Goal: Task Accomplishment & Management: Use online tool/utility

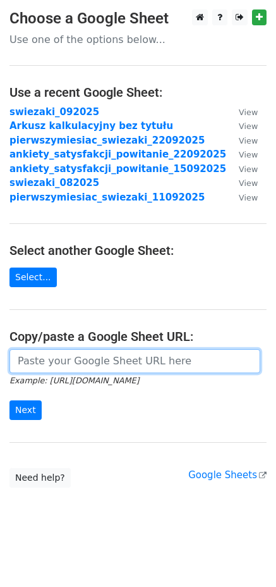
click at [159, 353] on input "url" at bounding box center [134, 361] width 251 height 24
paste input "https://docs.google.com/spreadsheets/d/10ODprqcE4bZ1OVe-J_yvHTR59nl82YoUnicxQmG…"
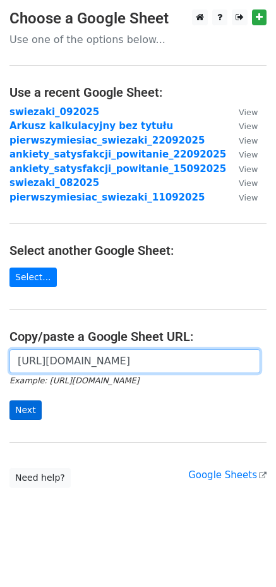
type input "https://docs.google.com/spreadsheets/d/10ODprqcE4bZ1OVe-J_yvHTR59nl82YoUnicxQmG…"
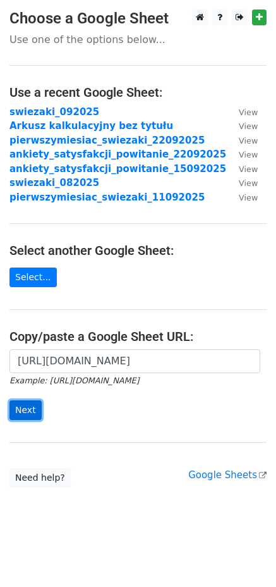
scroll to position [0, 0]
click at [32, 413] on input "Next" at bounding box center [25, 410] width 32 height 20
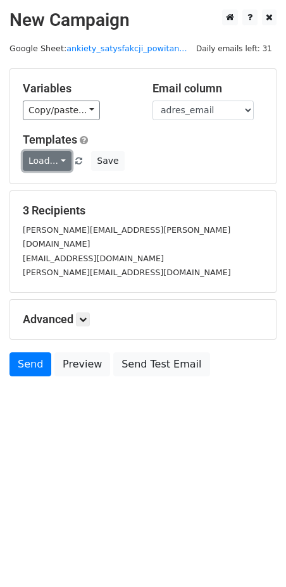
click at [47, 159] on link "Load..." at bounding box center [47, 161] width 49 height 20
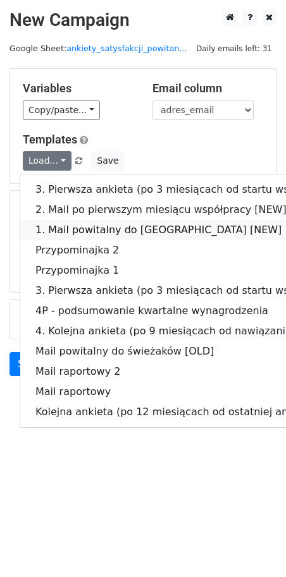
click at [65, 221] on link "1. Mail powitalny do świeżaków [NEW]" at bounding box center [214, 230] width 388 height 20
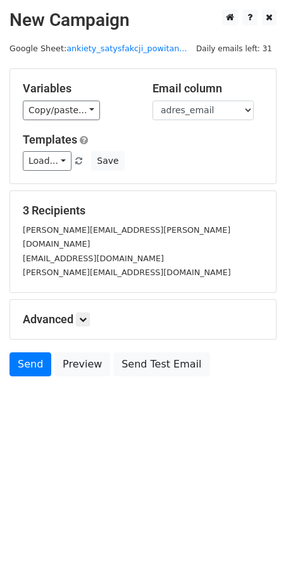
click at [71, 312] on h5 "Advanced" at bounding box center [143, 319] width 240 height 14
click at [77, 312] on h5 "Advanced" at bounding box center [143, 319] width 240 height 14
click at [83, 312] on link at bounding box center [83, 319] width 14 height 14
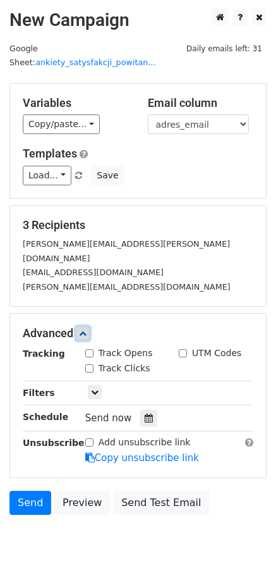
click at [83, 326] on link at bounding box center [83, 333] width 14 height 14
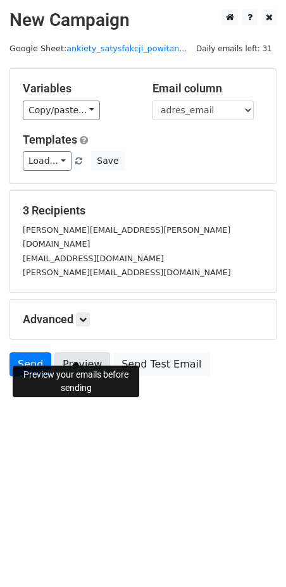
click at [79, 352] on link "Preview" at bounding box center [82, 364] width 56 height 24
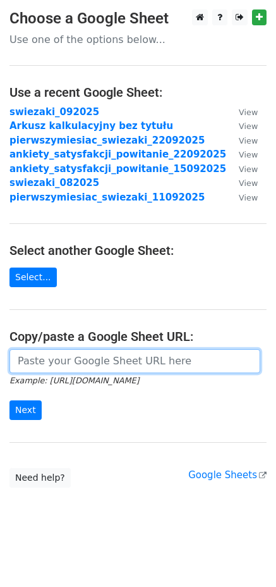
click at [146, 372] on input "url" at bounding box center [134, 361] width 251 height 24
paste input "[URL][DOMAIN_NAME]"
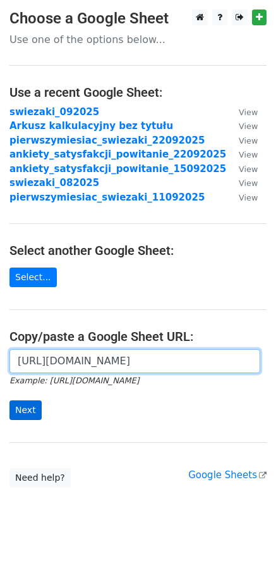
type input "https://docs.google.com/spreadsheets/d/10ODprqcE4bZ1OVe-J_yvHTR59nl82YoUnicxQmG…"
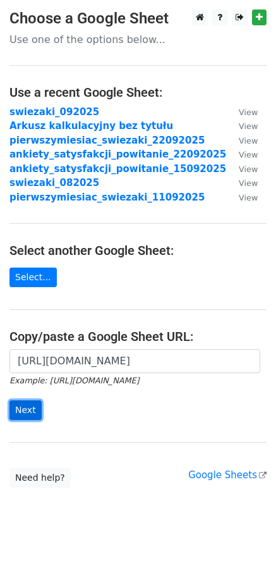
click at [37, 411] on input "Next" at bounding box center [25, 410] width 32 height 20
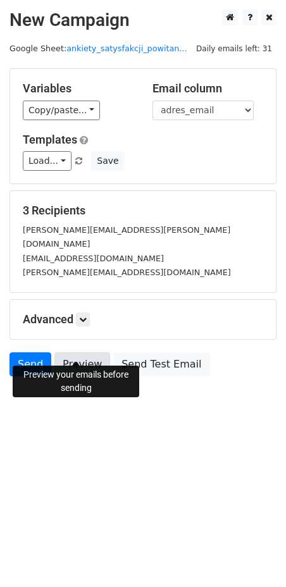
click at [77, 352] on link "Preview" at bounding box center [82, 364] width 56 height 24
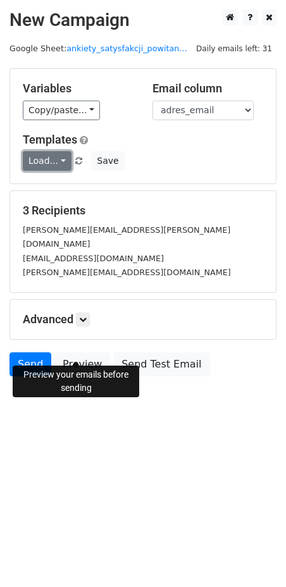
click at [61, 154] on link "Load..." at bounding box center [47, 161] width 49 height 20
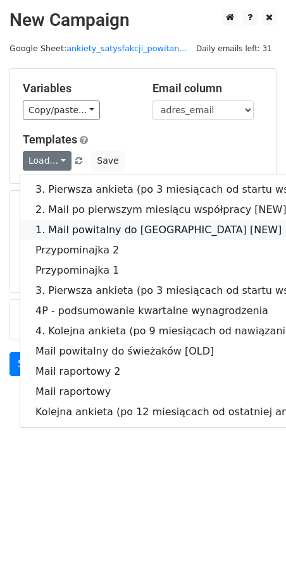
click at [80, 231] on link "1. Mail powitalny do [GEOGRAPHIC_DATA] [NEW]" at bounding box center [214, 230] width 388 height 20
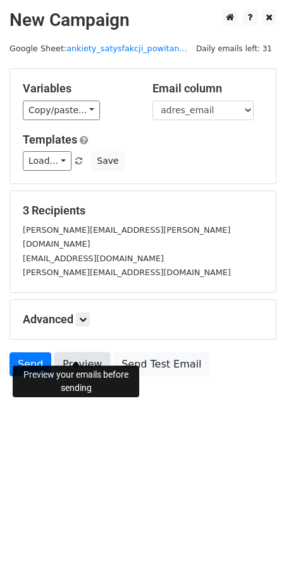
click at [77, 352] on link "Preview" at bounding box center [82, 364] width 56 height 24
click at [25, 352] on link "Send" at bounding box center [30, 364] width 42 height 24
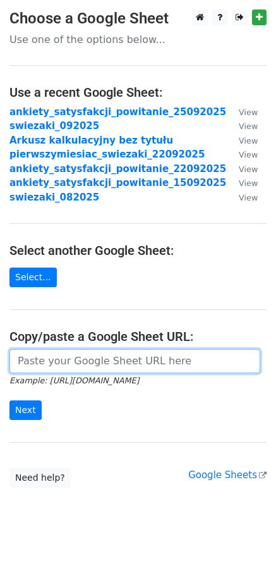
click at [114, 367] on input "url" at bounding box center [134, 361] width 251 height 24
paste input "https://docs.google.com/spreadsheets/d/10NS8uFUwu1kT7jRRoqBypNxeQbOPoU8D1uiUOqi…"
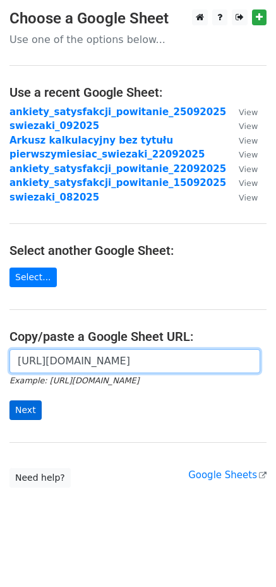
type input "https://docs.google.com/spreadsheets/d/10NS8uFUwu1kT7jRRoqBypNxeQbOPoU8D1uiUOqi…"
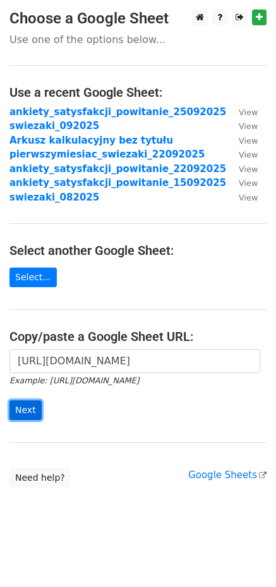
click at [35, 417] on input "Next" at bounding box center [25, 410] width 32 height 20
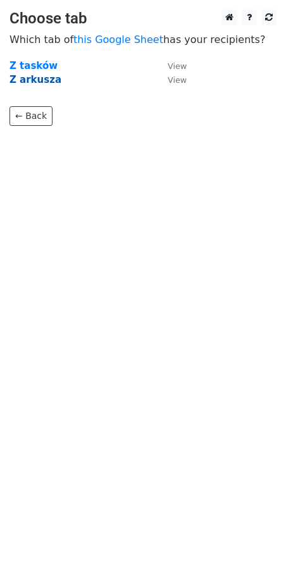
click at [28, 83] on strong "Z arkusza" at bounding box center [35, 79] width 52 height 11
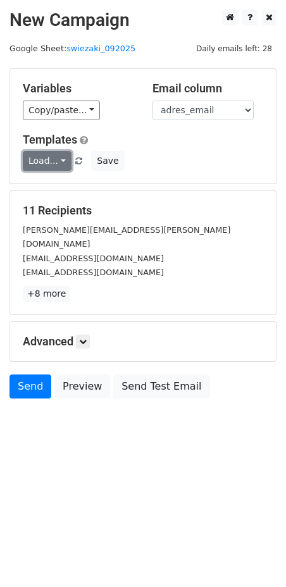
click at [44, 167] on link "Load..." at bounding box center [47, 161] width 49 height 20
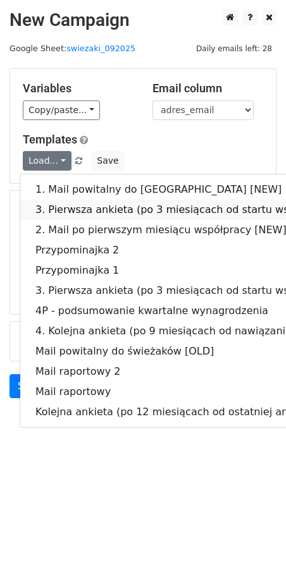
click at [51, 202] on link "3. Pierwsza ankieta (po 3 miesiącach od startu współpracy) [NEW]" at bounding box center [214, 210] width 388 height 20
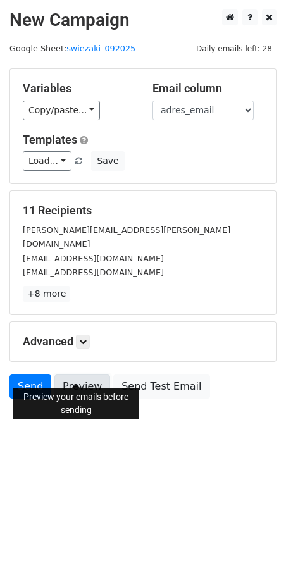
click at [78, 374] on link "Preview" at bounding box center [82, 386] width 56 height 24
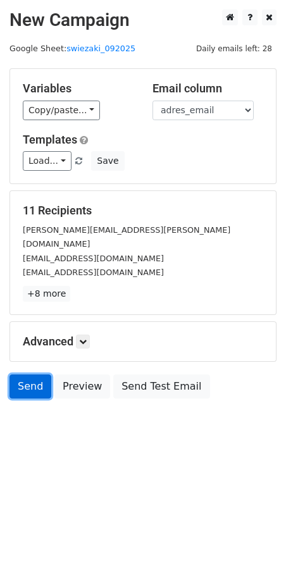
click at [30, 378] on link "Send" at bounding box center [30, 386] width 42 height 24
